Goal: Task Accomplishment & Management: Manage account settings

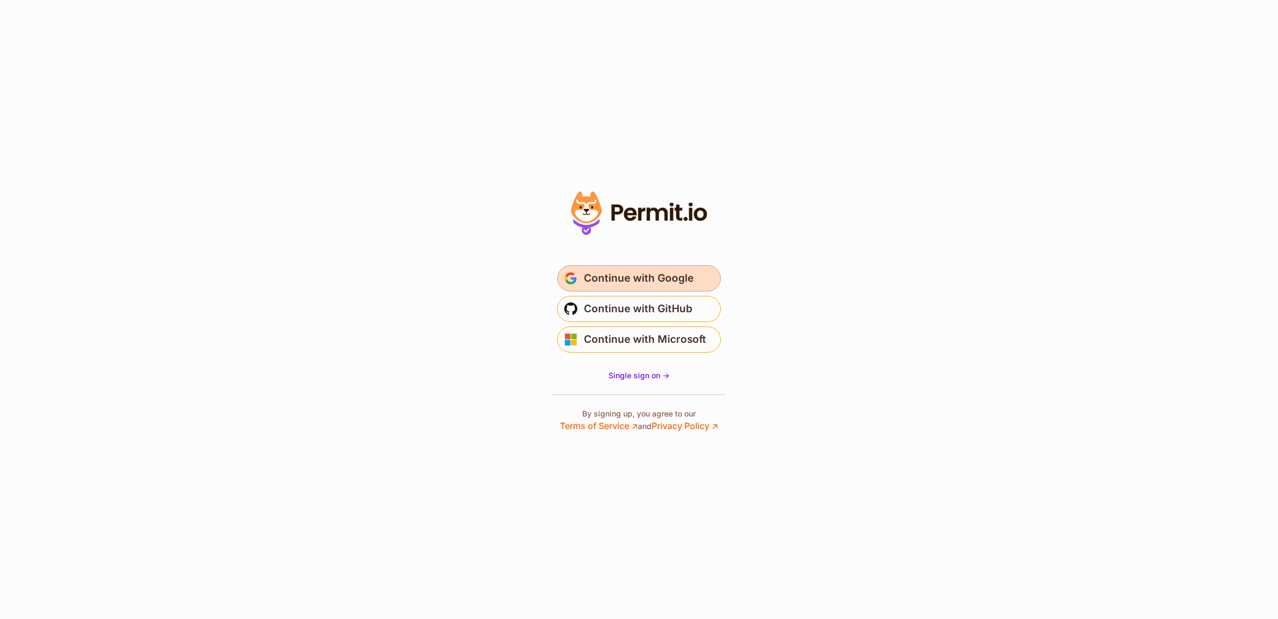
click at [633, 274] on span "Continue with Google" at bounding box center [639, 278] width 110 height 17
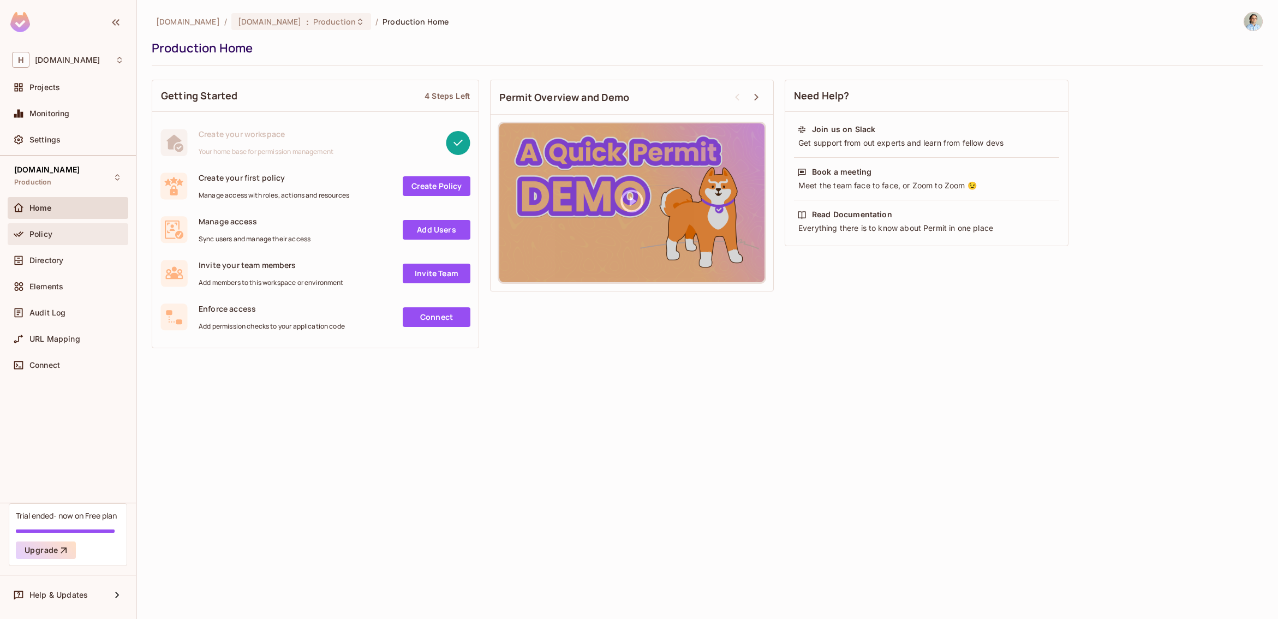
click at [54, 239] on div "Policy" at bounding box center [68, 234] width 112 height 13
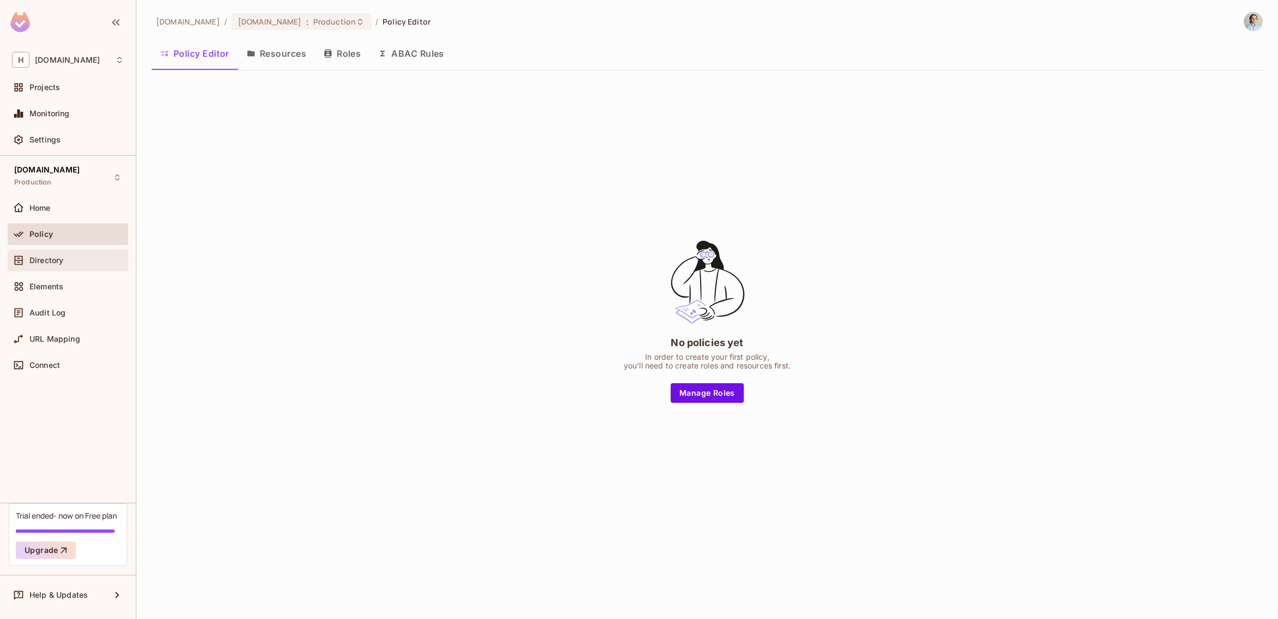
click at [44, 265] on span "Directory" at bounding box center [46, 260] width 34 height 9
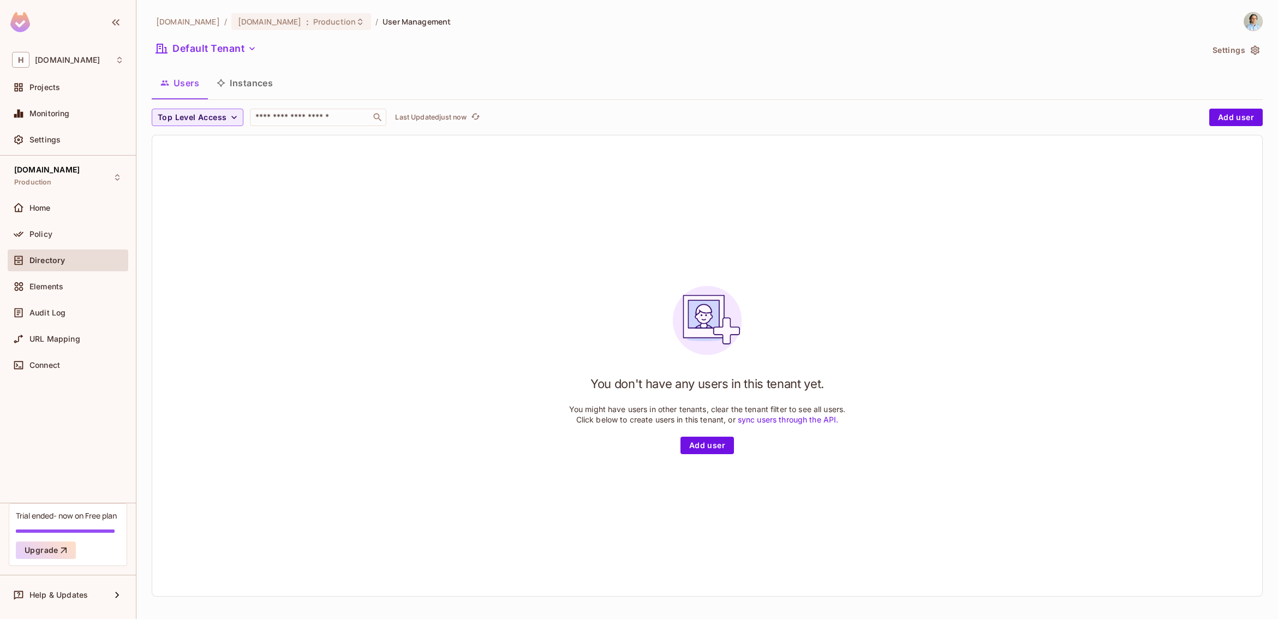
click at [1257, 22] on img at bounding box center [1253, 22] width 18 height 18
click at [1193, 121] on span "Log out" at bounding box center [1191, 119] width 27 height 10
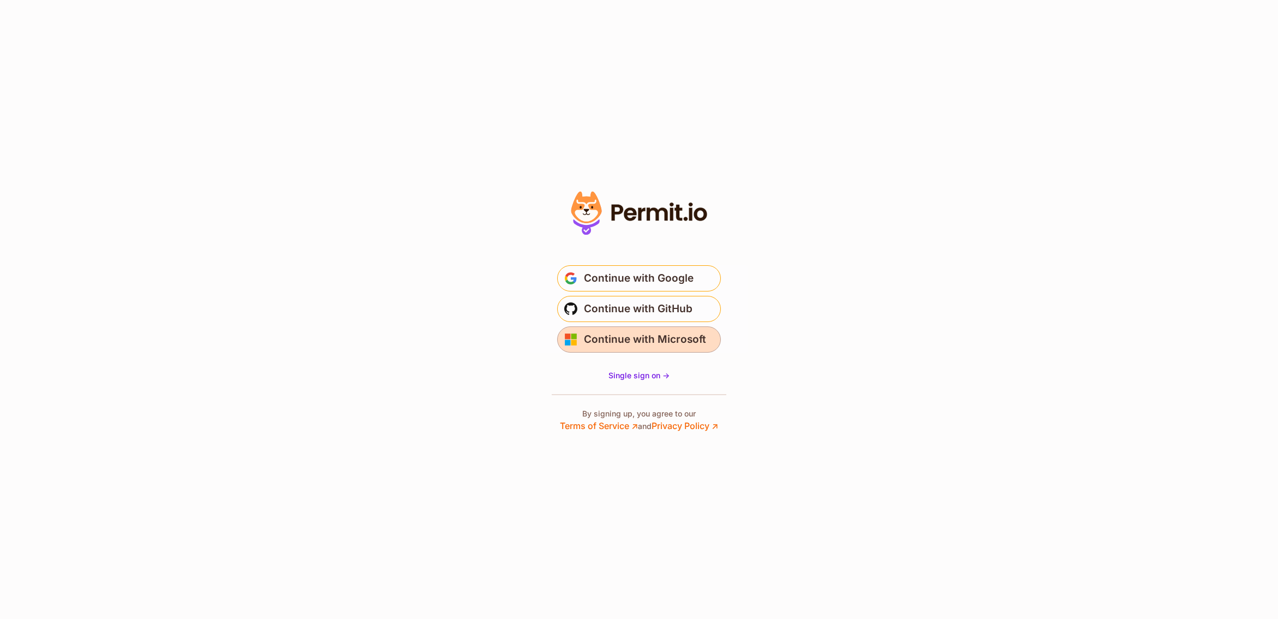
click at [663, 338] on span "Continue with Microsoft" at bounding box center [645, 339] width 122 height 17
